Goal: Transaction & Acquisition: Book appointment/travel/reservation

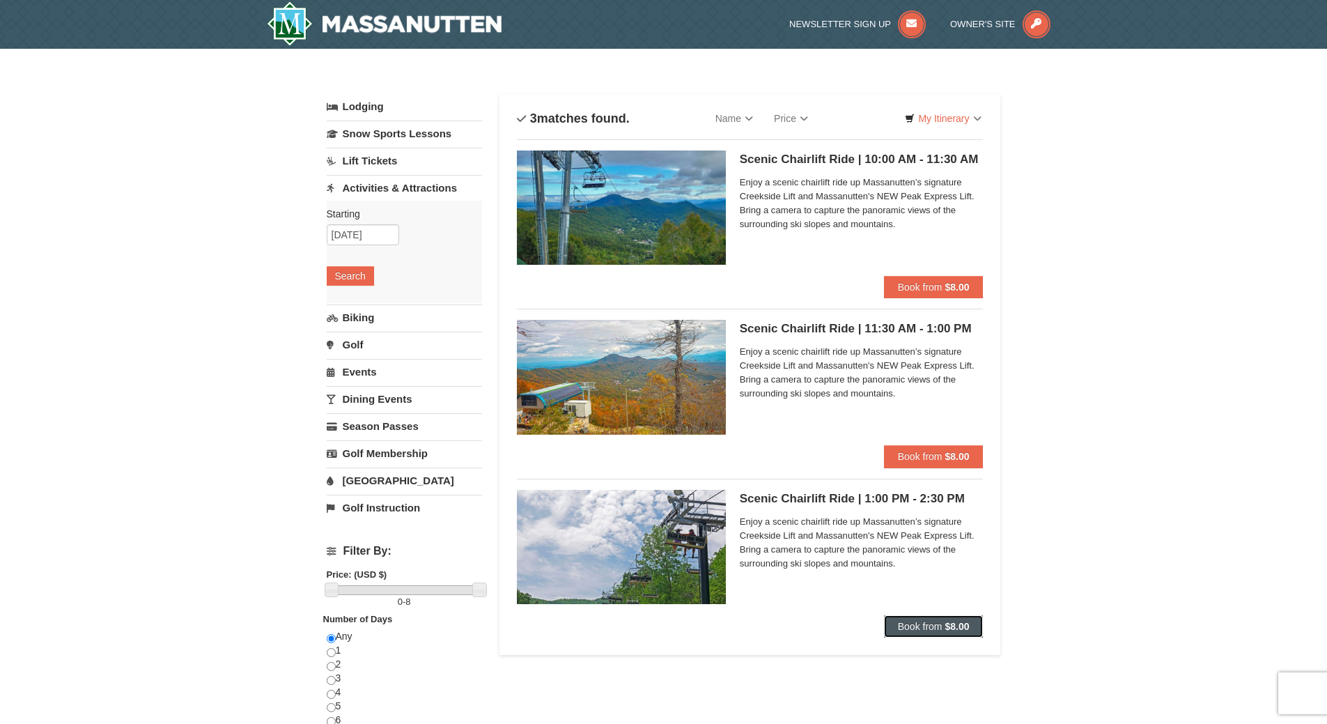
click at [906, 628] on span "Book from" at bounding box center [920, 626] width 45 height 11
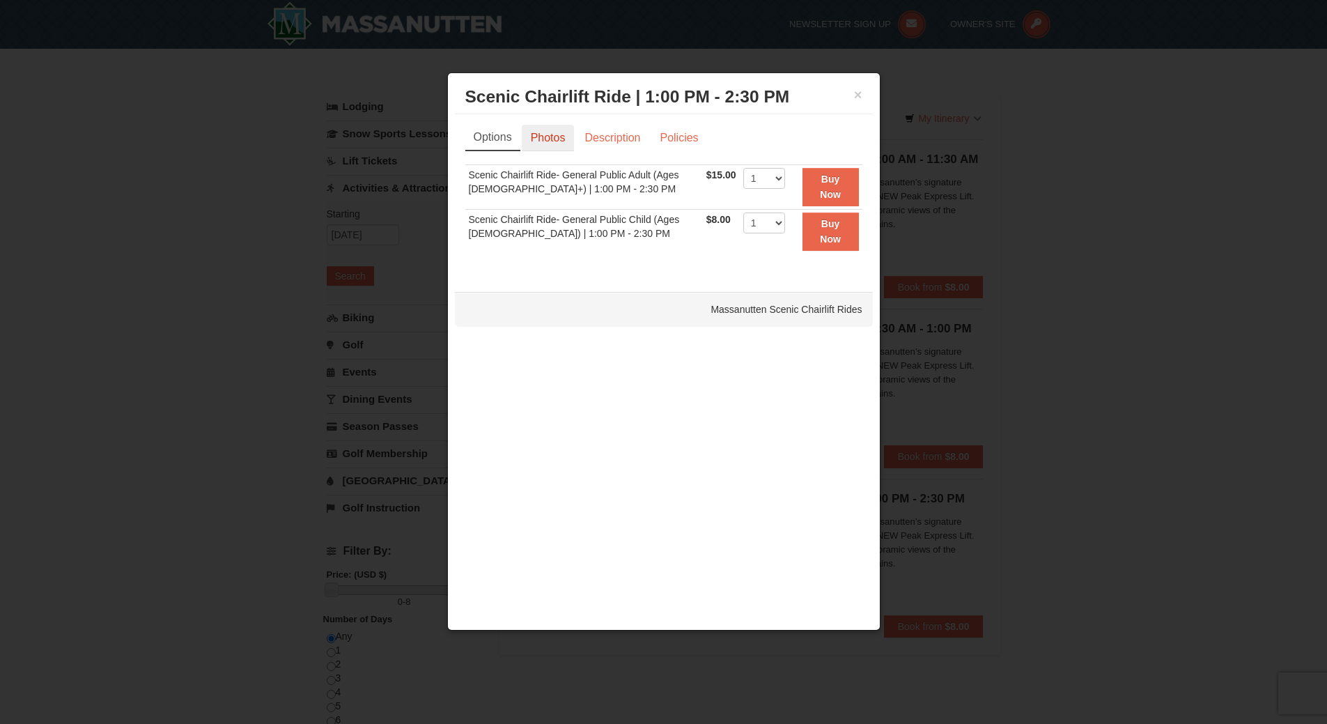
click at [538, 142] on link "Photos" at bounding box center [548, 138] width 53 height 26
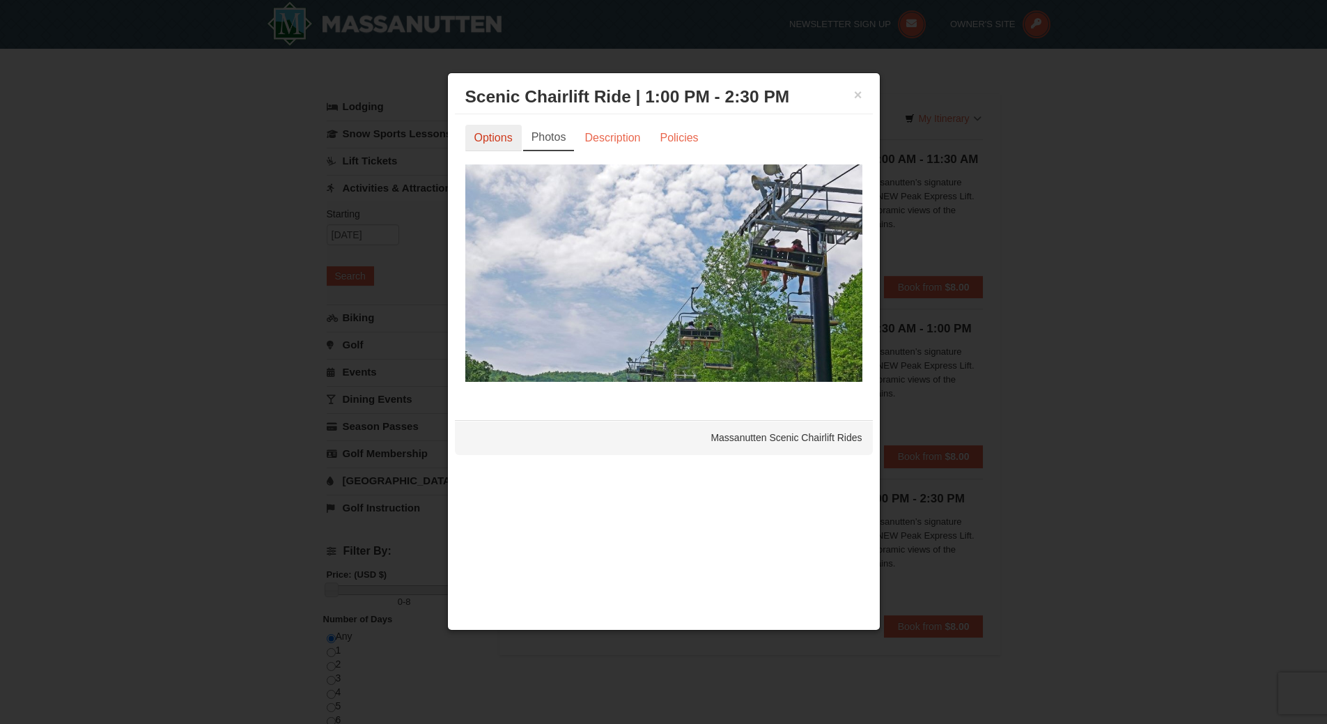
click at [476, 132] on link "Options" at bounding box center [493, 138] width 56 height 26
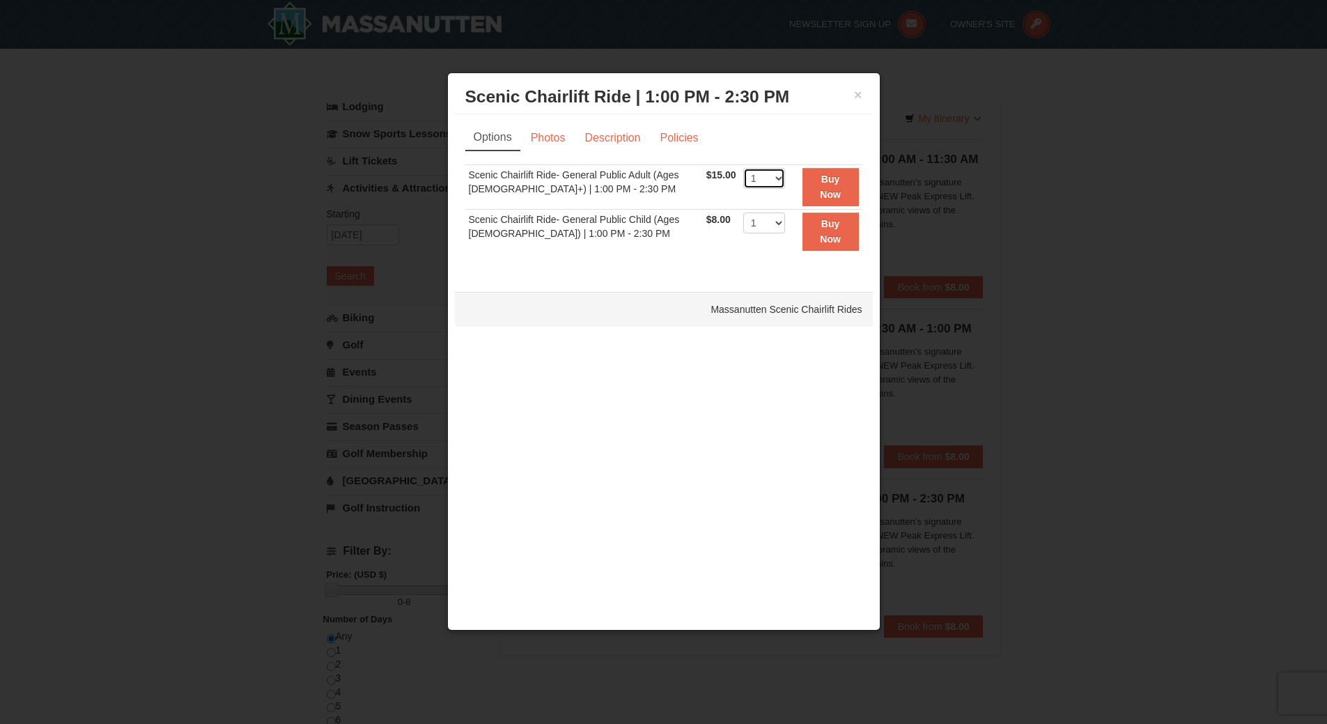
click at [772, 178] on select "1 2 3 4 5 6 7 8 9 10 11 12 13 14 15 16 17 18 19 20 21 22" at bounding box center [764, 178] width 42 height 21
select select "2"
click at [743, 168] on select "1 2 3 4 5 6 7 8 9 10 11 12 13 14 15 16 17 18 19 20 21 22" at bounding box center [764, 178] width 42 height 21
click at [851, 180] on button "Buy Now" at bounding box center [831, 187] width 56 height 38
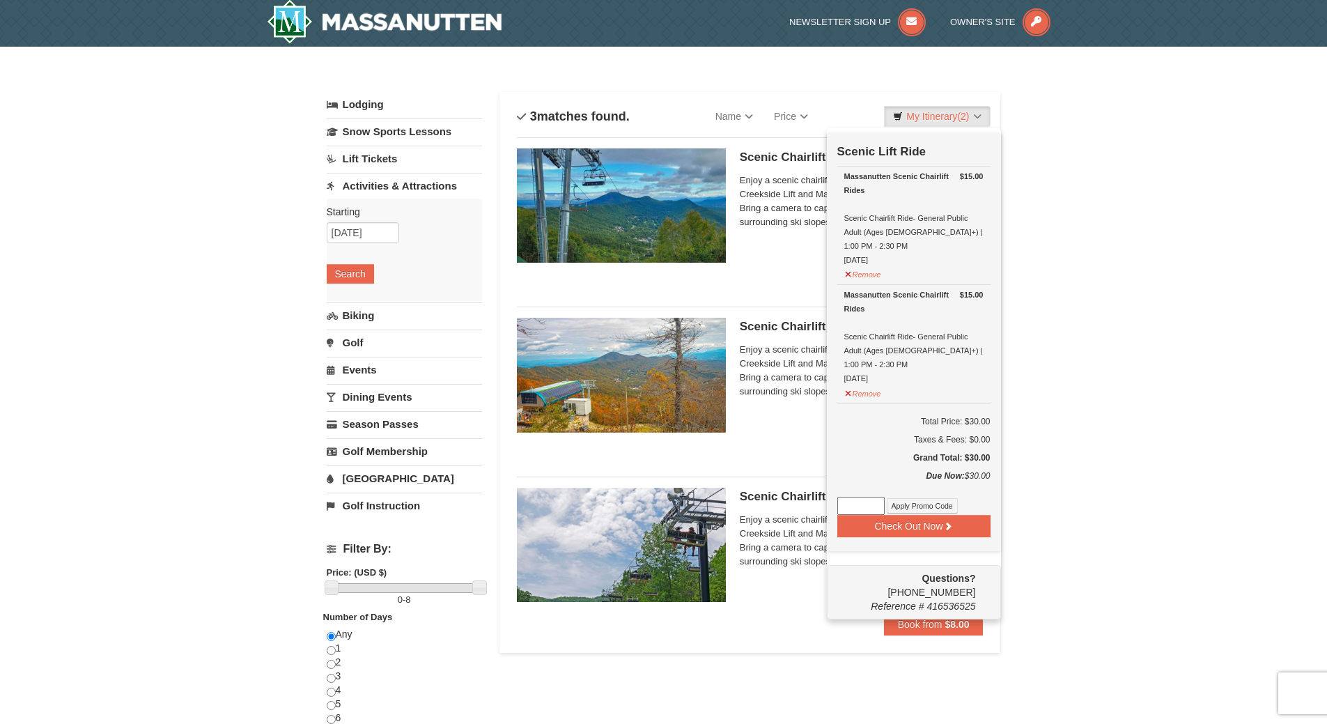
scroll to position [4, 0]
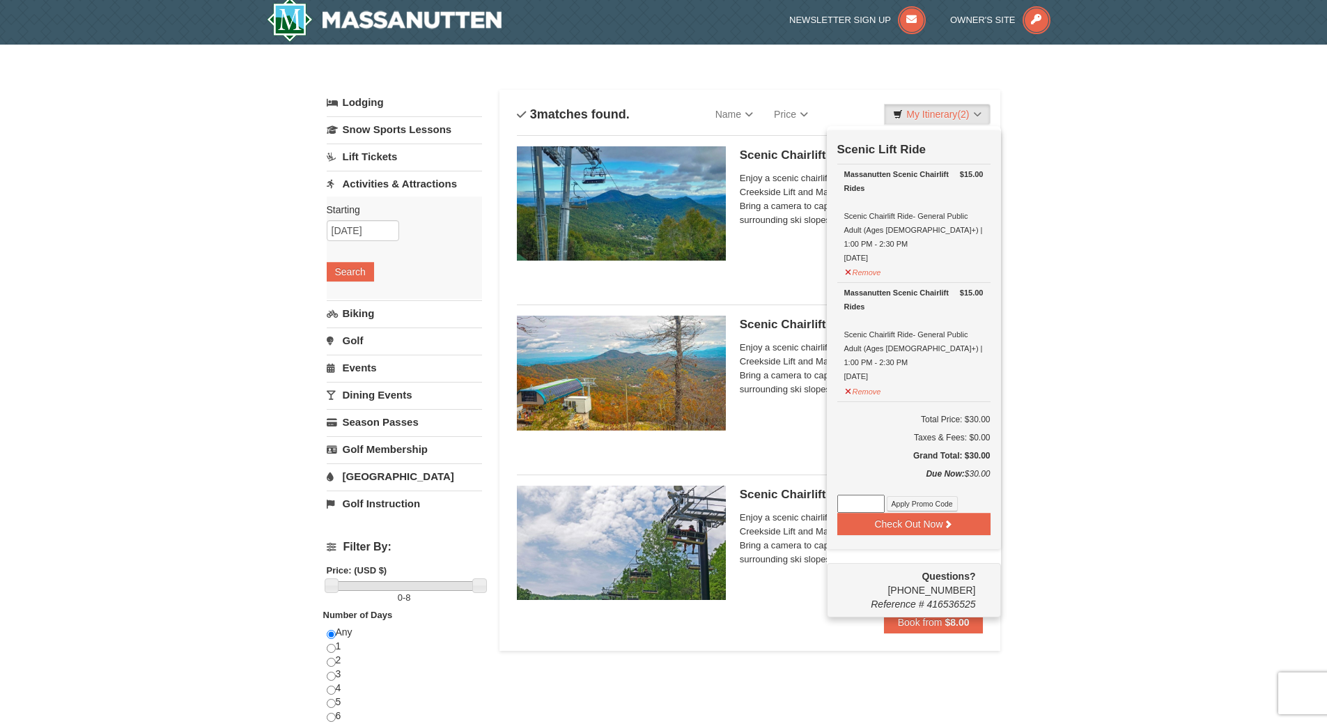
click at [1012, 155] on div "× Categories List Filter My Itinerary (2) Check Out Now Scenic Lift Ride $15.00…" at bounding box center [664, 554] width 702 height 990
